Goal: Complete application form

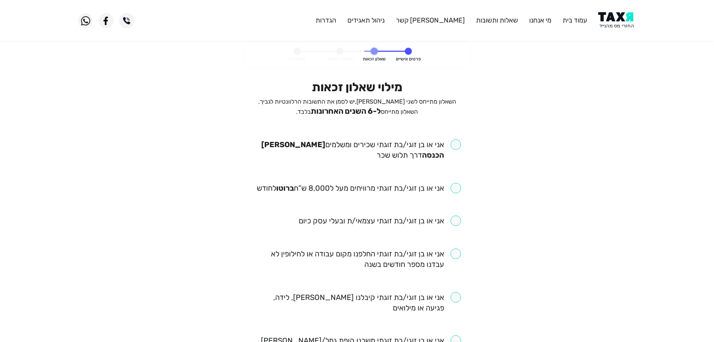
scroll to position [37, 0]
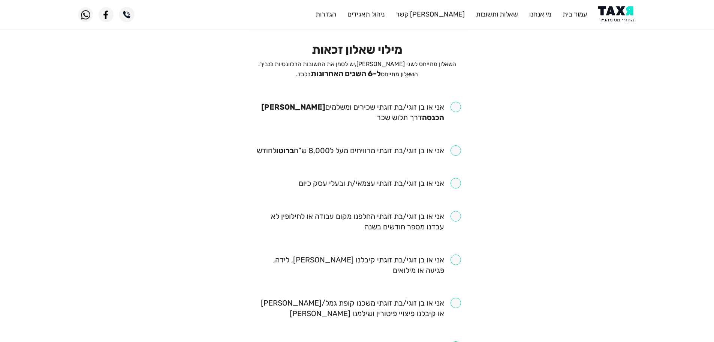
click at [459, 109] on input "checkbox" at bounding box center [357, 112] width 208 height 21
checkbox input "true"
click at [460, 152] on input "checkbox" at bounding box center [359, 150] width 204 height 10
checkbox input "true"
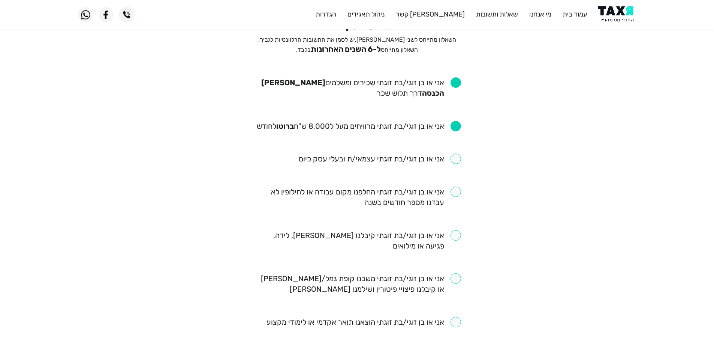
scroll to position [75, 0]
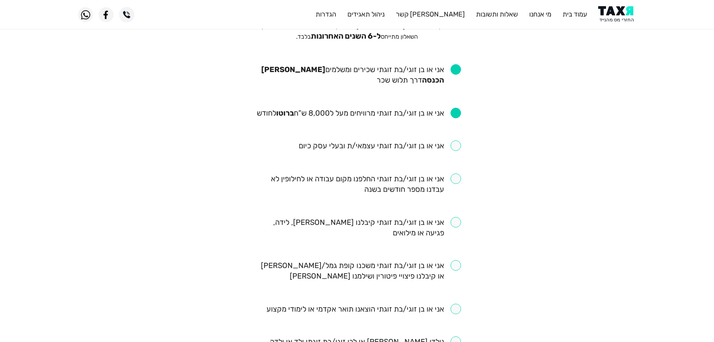
click at [458, 175] on input "checkbox" at bounding box center [357, 183] width 208 height 21
checkbox input "true"
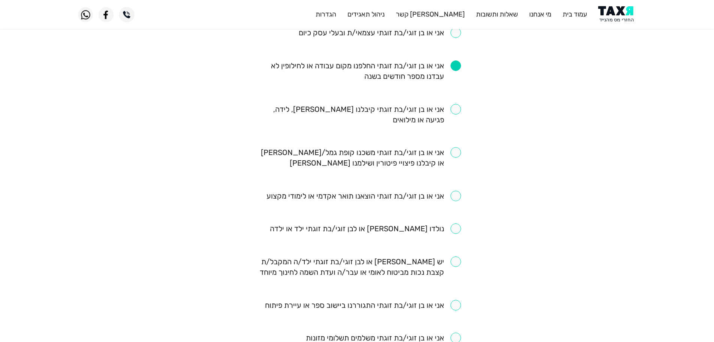
scroll to position [187, 0]
drag, startPoint x: 456, startPoint y: 108, endPoint x: 458, endPoint y: 137, distance: 28.6
click at [456, 111] on input "checkbox" at bounding box center [357, 114] width 208 height 21
checkbox input "true"
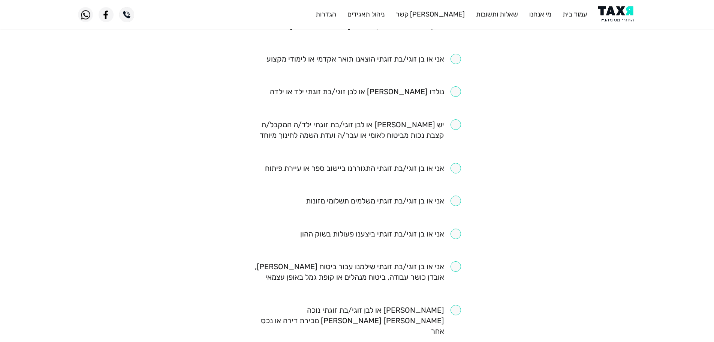
scroll to position [337, 0]
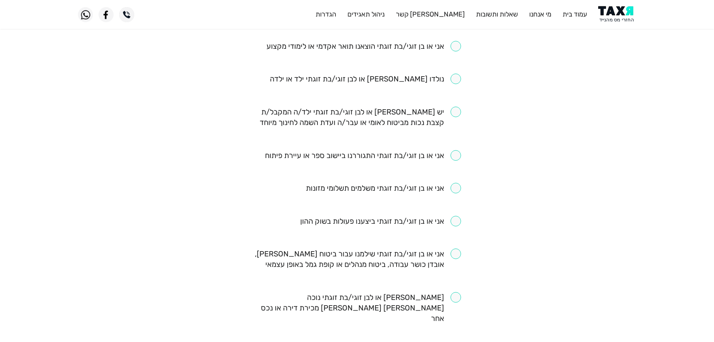
click at [460, 187] on input "checkbox" at bounding box center [383, 188] width 155 height 10
click at [455, 186] on input "checkbox" at bounding box center [383, 188] width 155 height 10
checkbox input "false"
click at [451, 151] on input "checkbox" at bounding box center [363, 155] width 196 height 10
checkbox input "true"
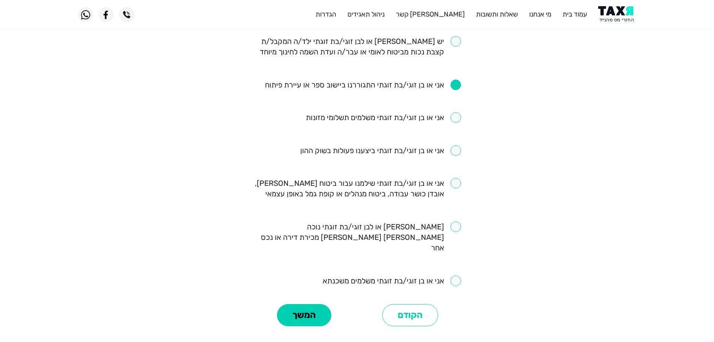
scroll to position [412, 0]
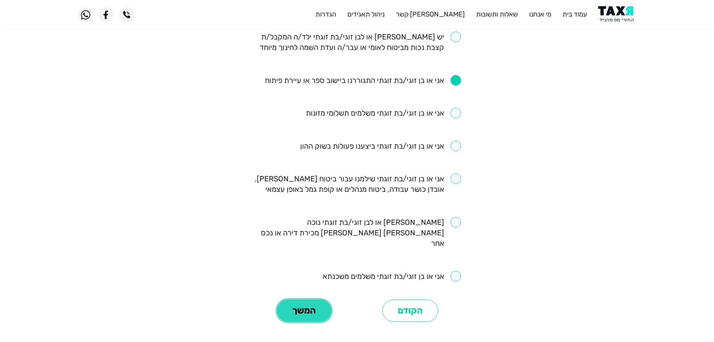
click at [321, 299] on button "המשך" at bounding box center [304, 310] width 54 height 22
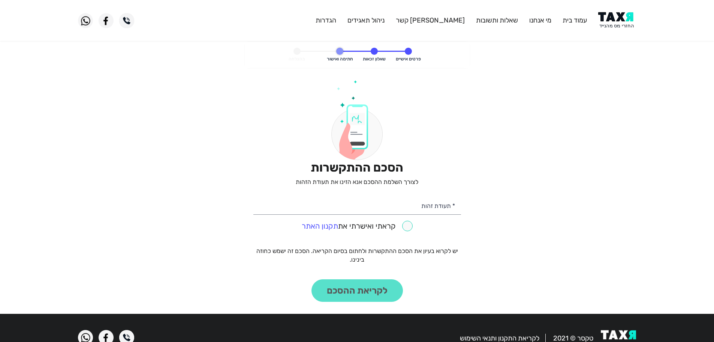
click at [623, 16] on img at bounding box center [617, 20] width 38 height 17
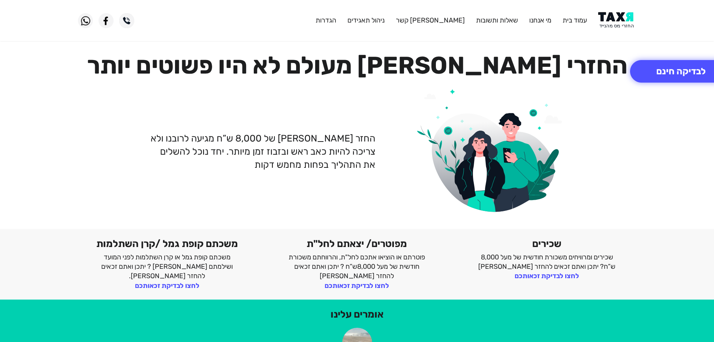
click at [616, 18] on img at bounding box center [617, 20] width 38 height 17
